Goal: Information Seeking & Learning: Learn about a topic

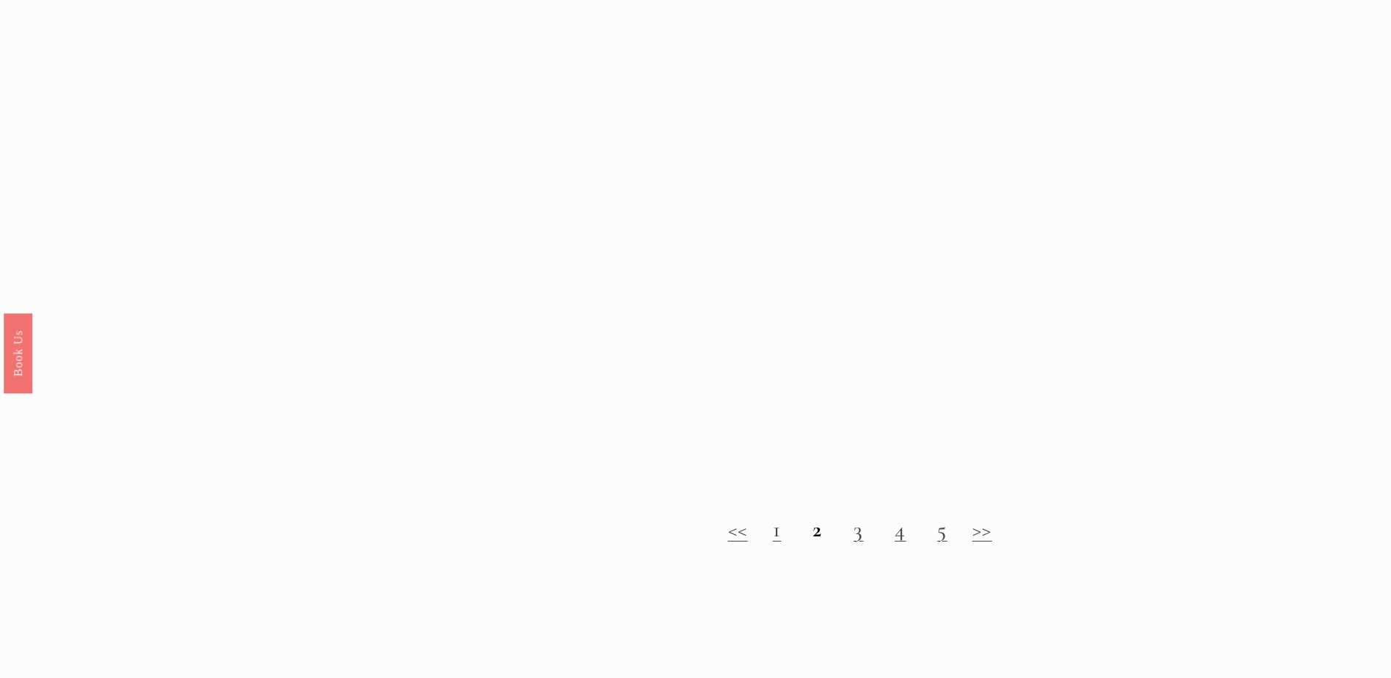
scroll to position [1613, 0]
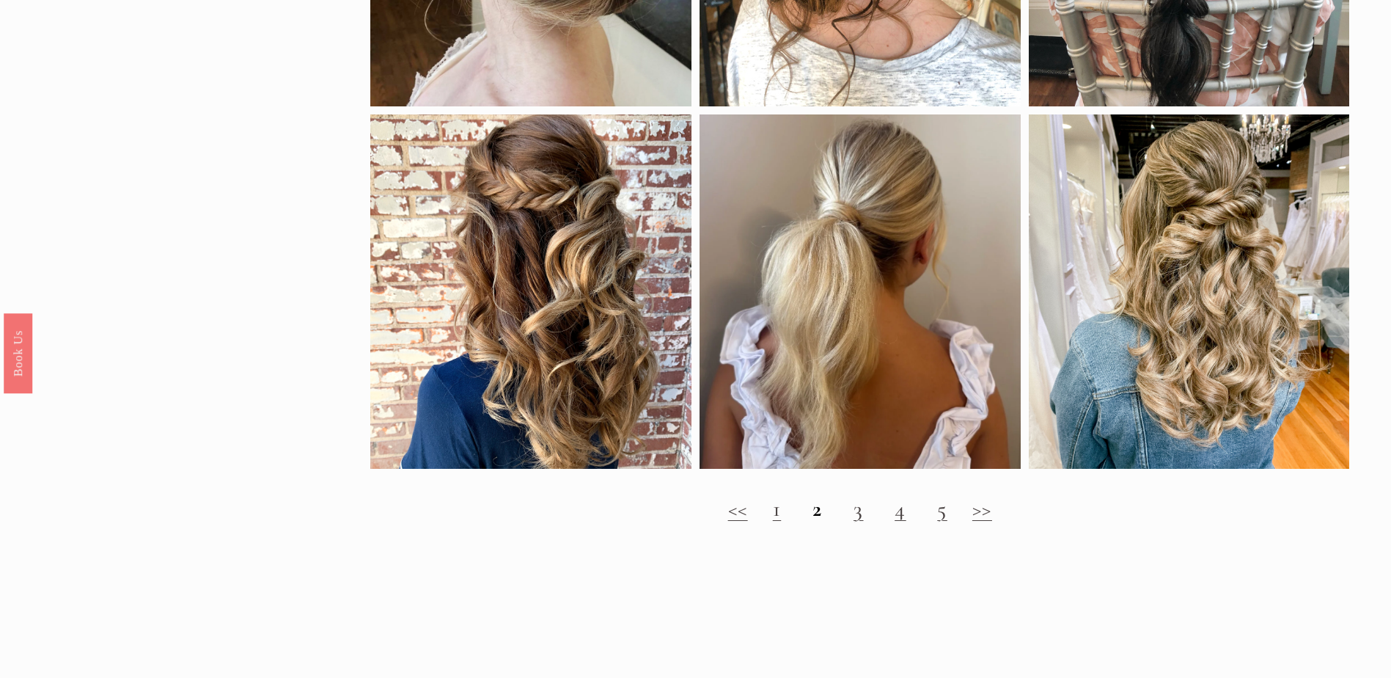
click at [851, 521] on h2 "<< 1 2 3 4 5 >>" at bounding box center [859, 509] width 979 height 26
click at [854, 522] on link "3" at bounding box center [859, 508] width 10 height 27
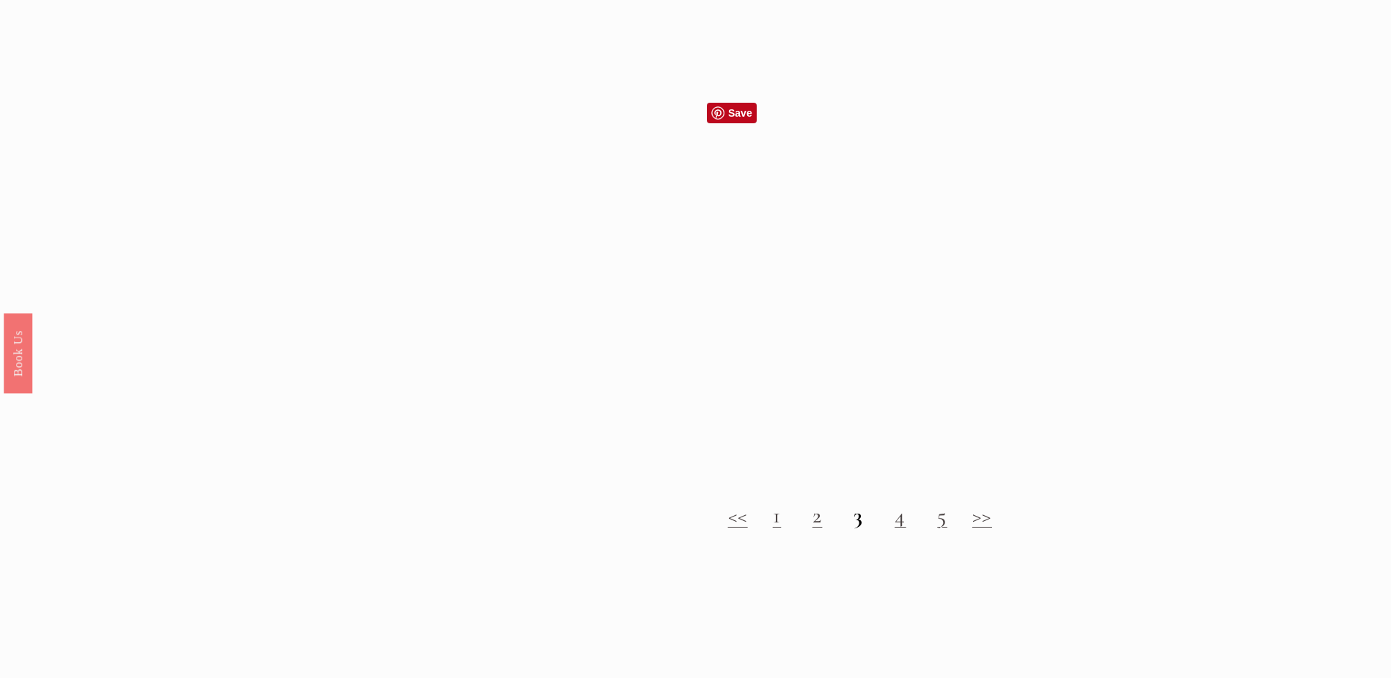
scroll to position [1540, 0]
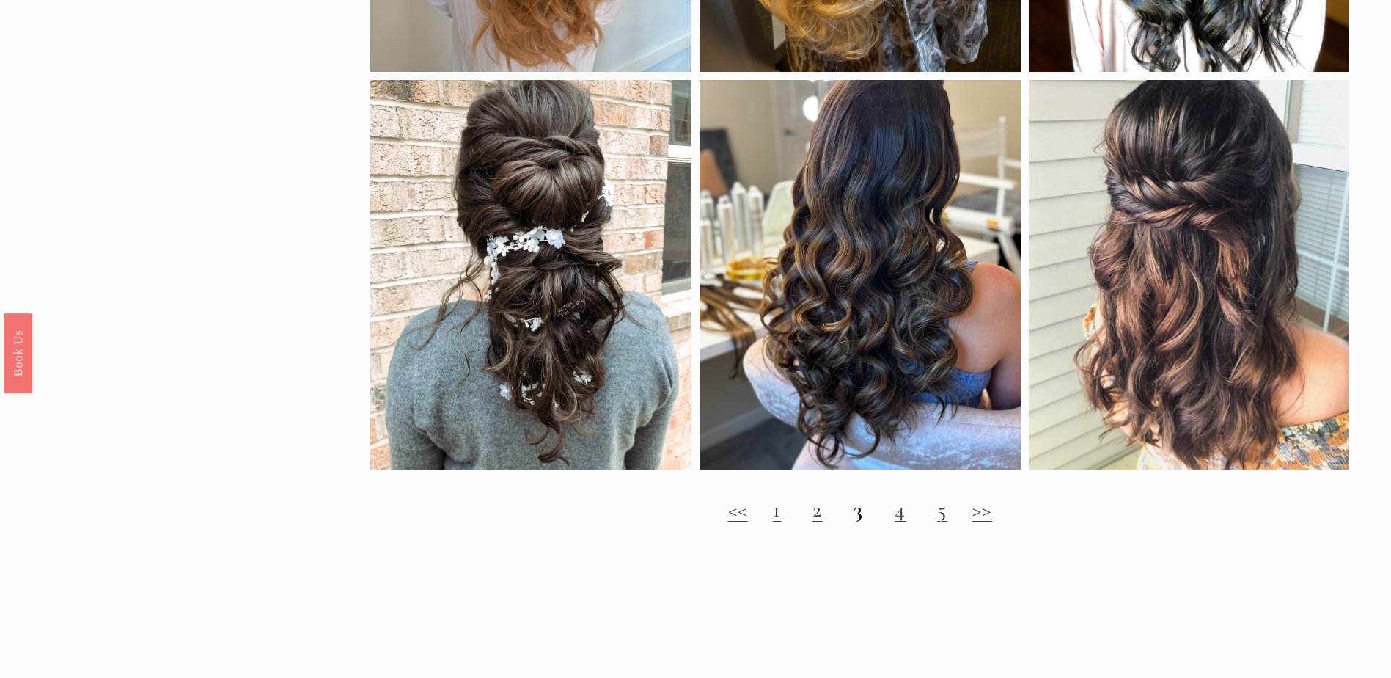
click at [891, 523] on h2 "<< 1 2 3 4 5 >>" at bounding box center [859, 509] width 979 height 26
click at [901, 523] on link "4" at bounding box center [901, 509] width 12 height 27
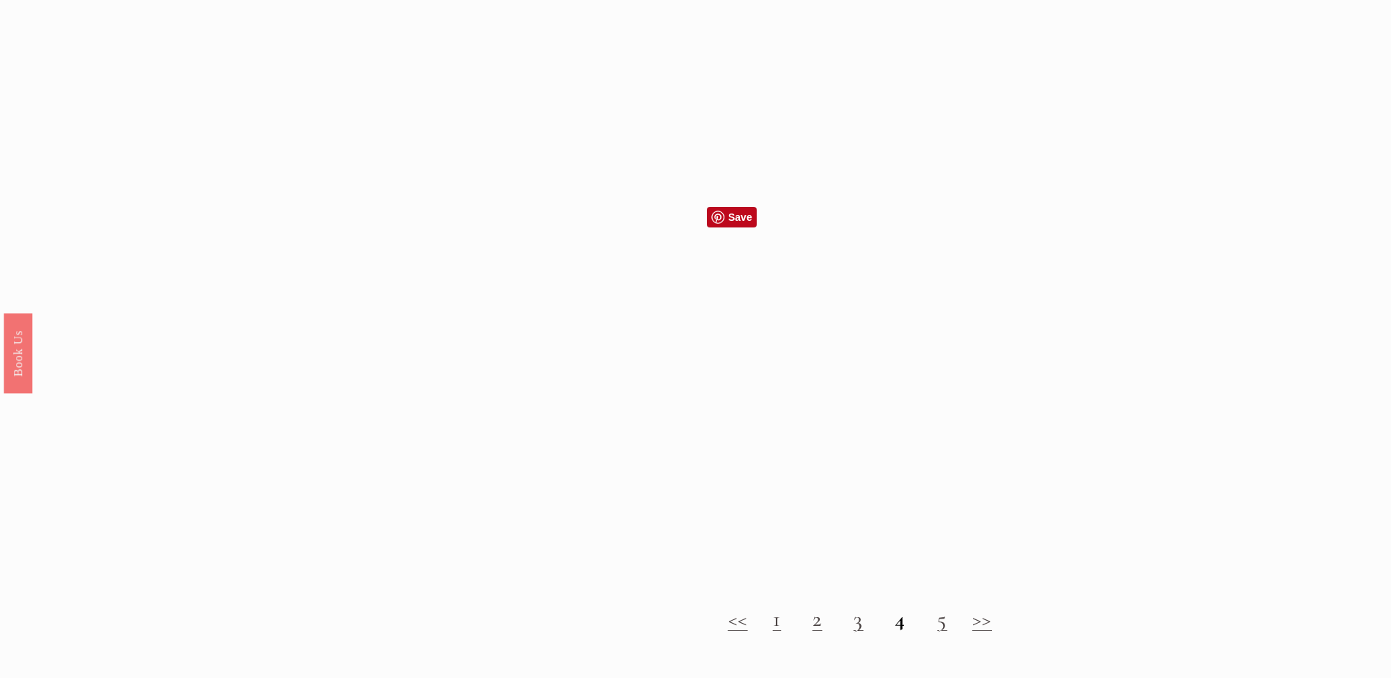
scroll to position [1540, 0]
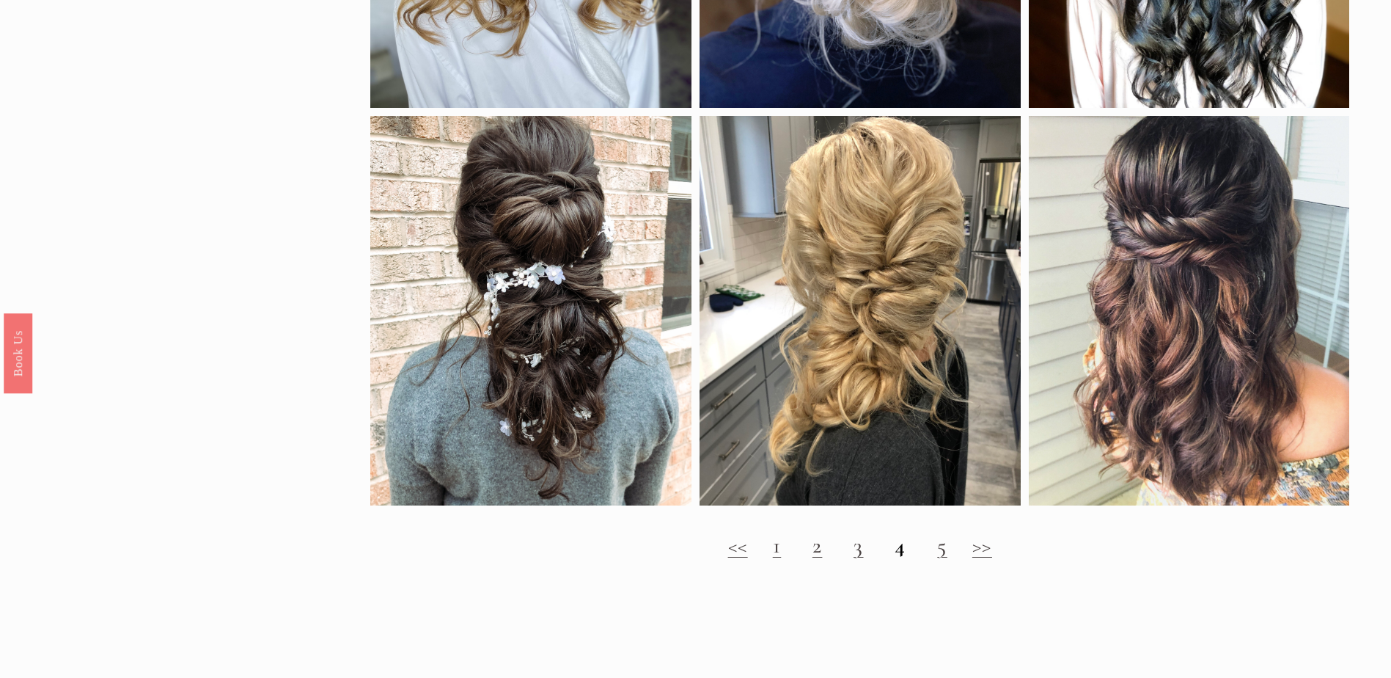
click at [941, 557] on link "5" at bounding box center [942, 545] width 10 height 27
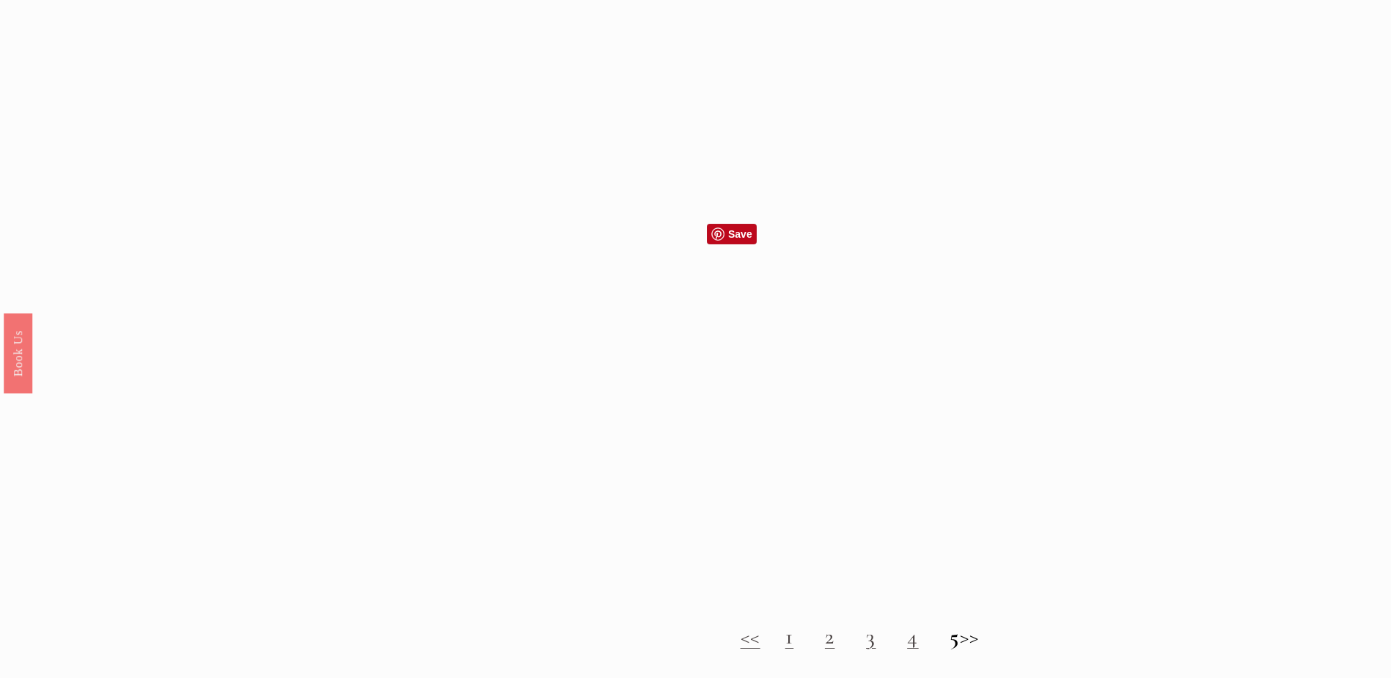
scroll to position [1540, 0]
